Goal: Task Accomplishment & Management: Use online tool/utility

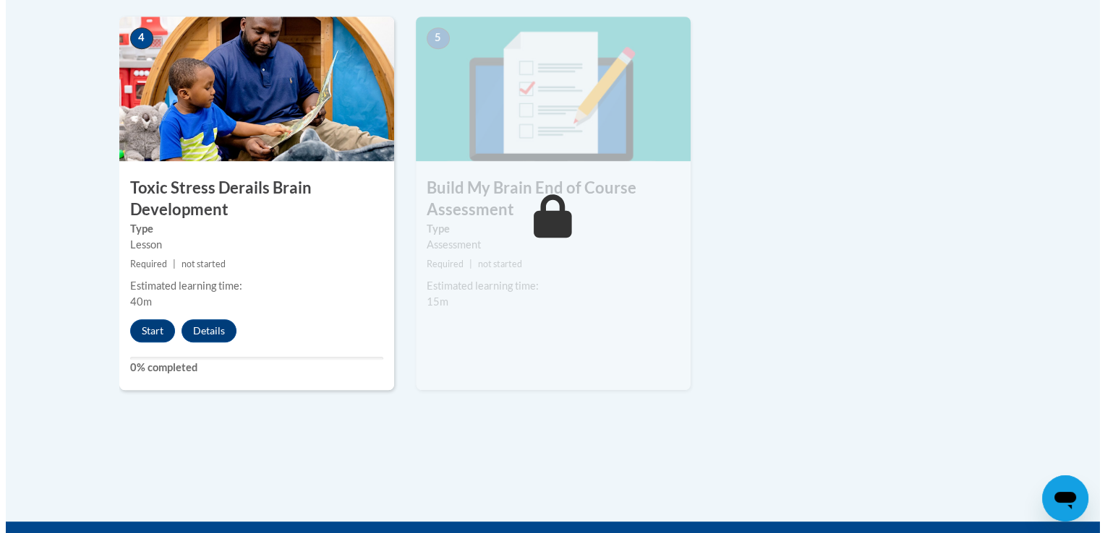
scroll to position [965, 0]
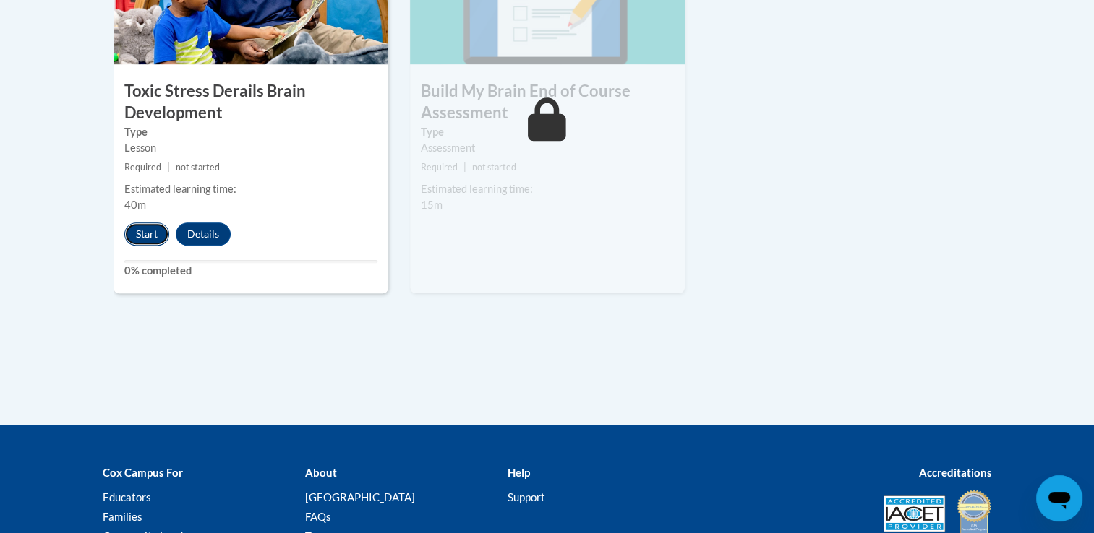
click at [134, 228] on button "Start" at bounding box center [146, 234] width 45 height 23
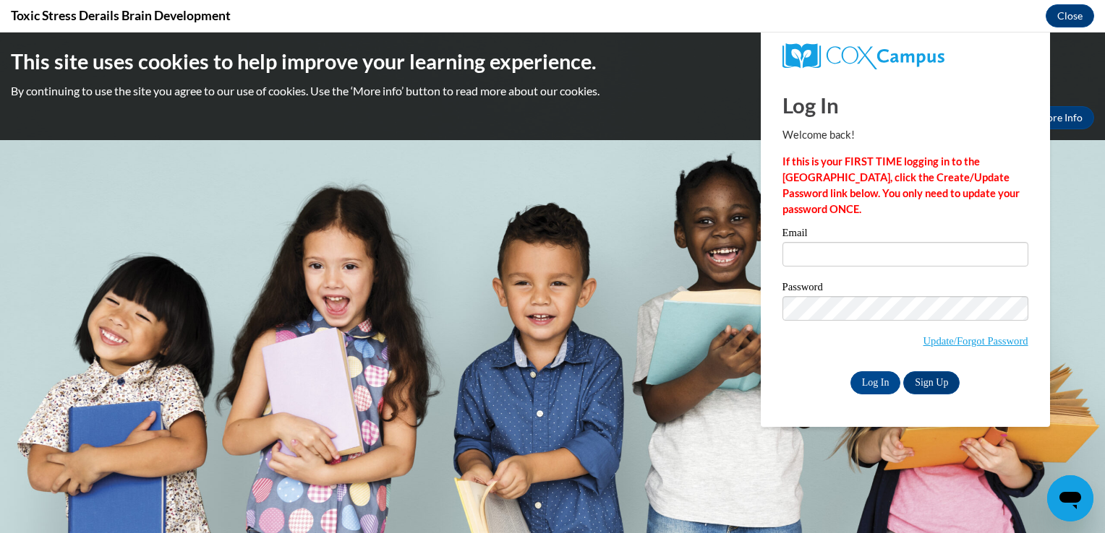
scroll to position [0, 0]
type input "[EMAIL_ADDRESS][DOMAIN_NAME]"
click at [878, 382] on input "Log In" at bounding box center [875, 383] width 51 height 23
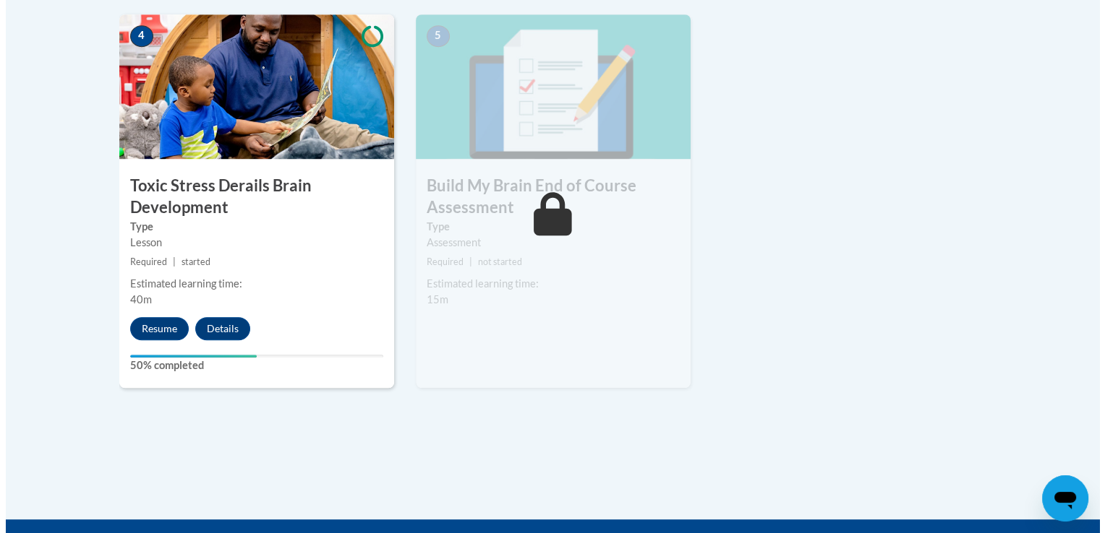
scroll to position [870, 0]
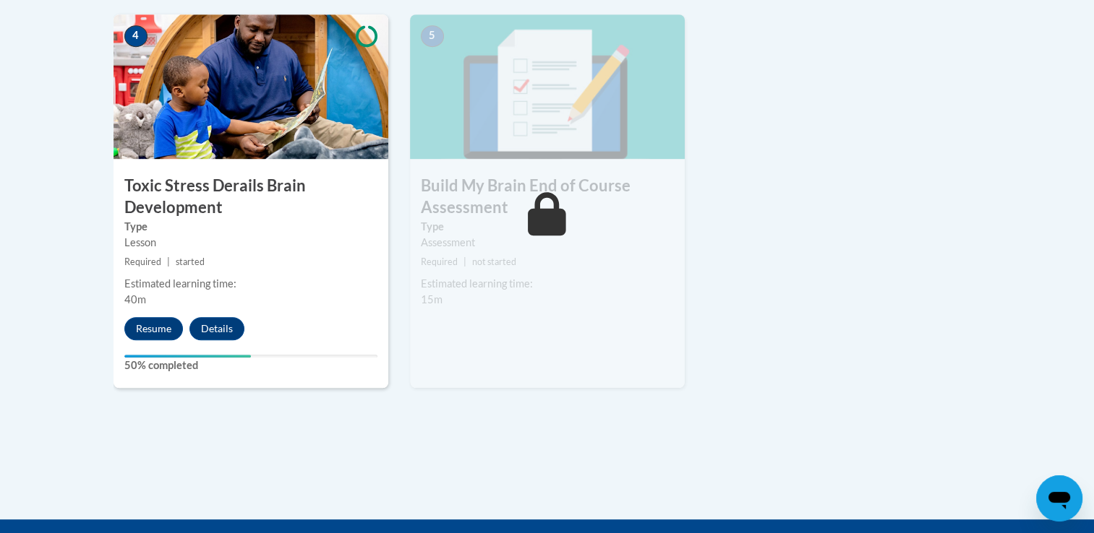
click at [133, 330] on button "Resume" at bounding box center [153, 328] width 59 height 23
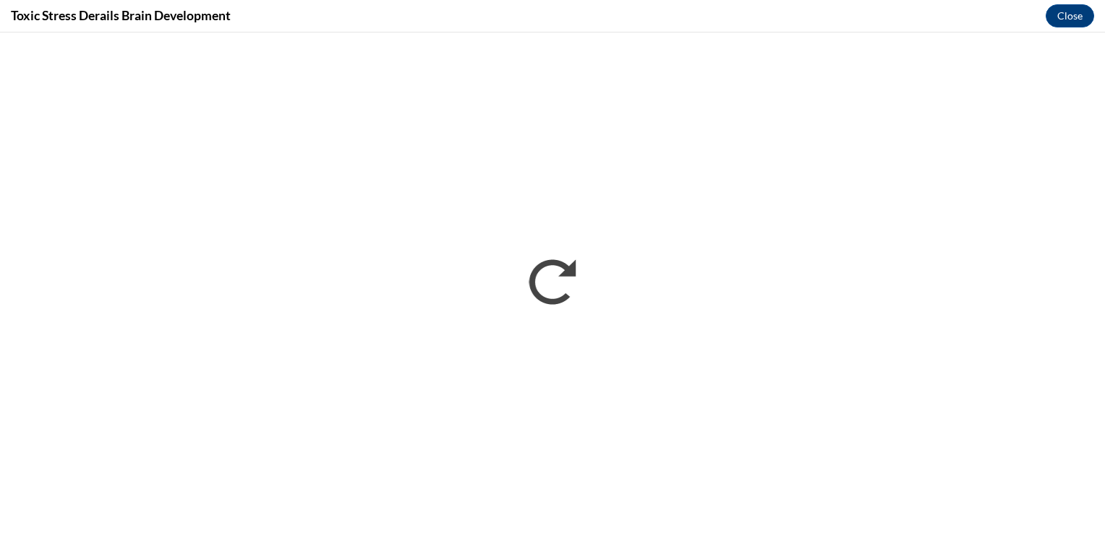
scroll to position [0, 0]
